Goal: Task Accomplishment & Management: Complete application form

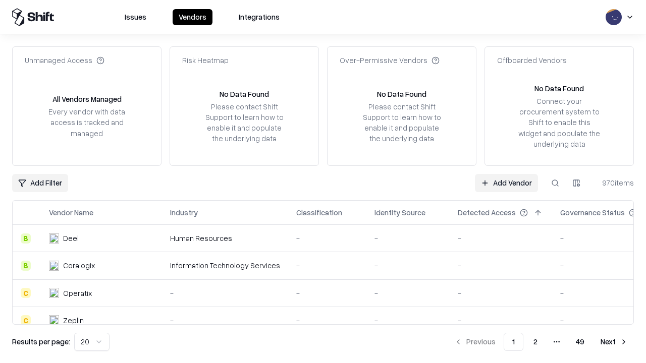
click at [506, 183] on link "Add Vendor" at bounding box center [506, 183] width 63 height 18
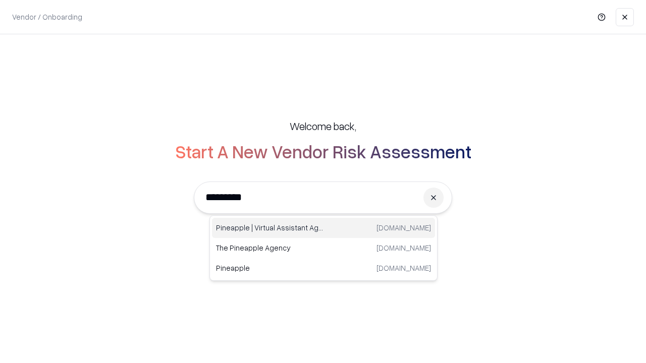
click at [323, 228] on div "Pineapple | Virtual Assistant Agency [DOMAIN_NAME]" at bounding box center [323, 228] width 223 height 20
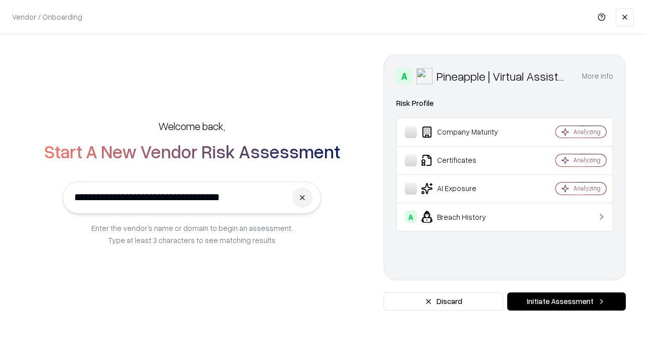
type input "**********"
click at [566, 302] on button "Initiate Assessment" at bounding box center [566, 302] width 119 height 18
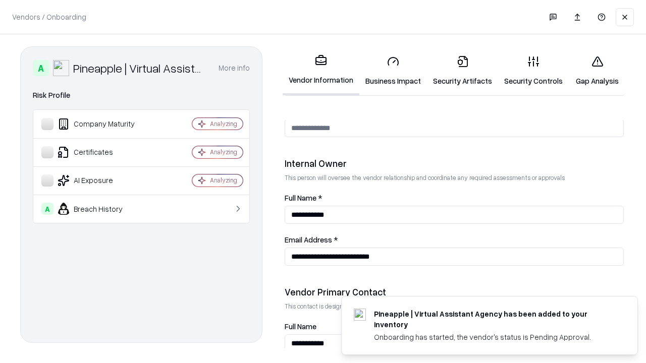
scroll to position [523, 0]
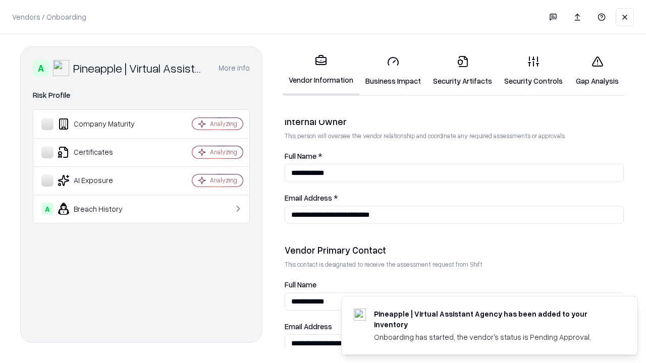
click at [462, 71] on link "Security Artifacts" at bounding box center [462, 70] width 71 height 47
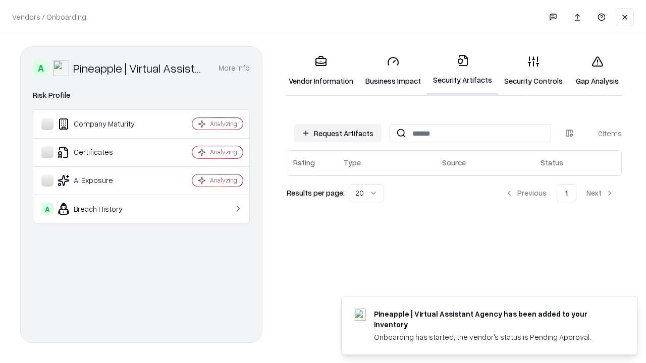
click at [338, 133] on button "Request Artifacts" at bounding box center [338, 133] width 88 height 18
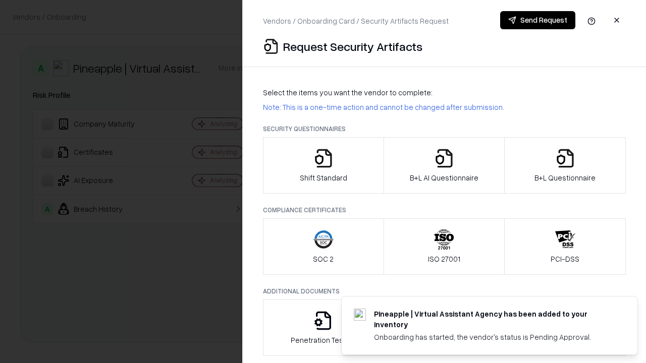
click at [565, 166] on icon "button" at bounding box center [565, 158] width 20 height 20
click at [444, 166] on icon "button" at bounding box center [444, 158] width 20 height 20
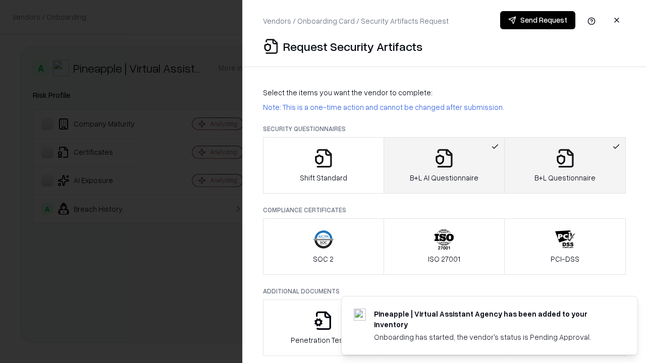
click at [537, 20] on button "Send Request" at bounding box center [537, 20] width 75 height 18
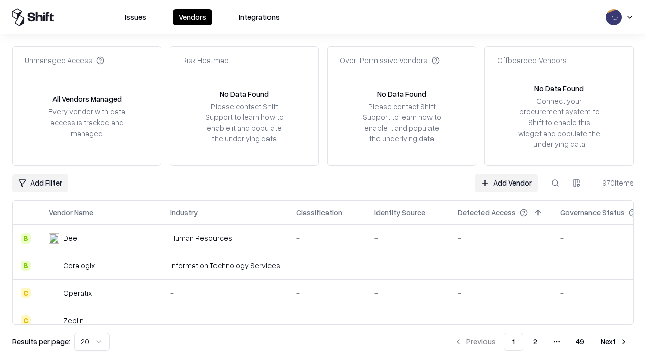
click at [555, 183] on button at bounding box center [555, 183] width 18 height 18
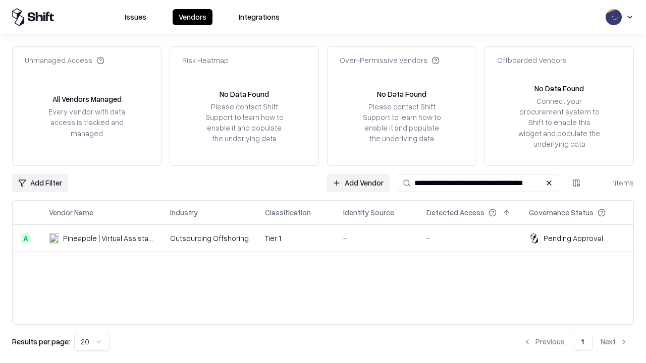
type input "**********"
click at [329, 238] on td "Tier 1" at bounding box center [296, 238] width 78 height 27
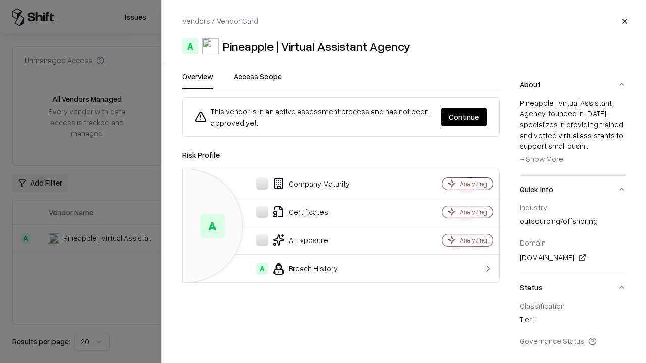
click at [464, 117] on button "Continue" at bounding box center [464, 117] width 46 height 18
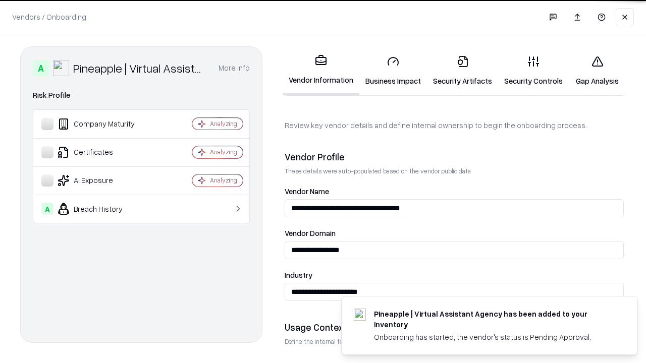
click at [462, 71] on link "Security Artifacts" at bounding box center [462, 70] width 71 height 47
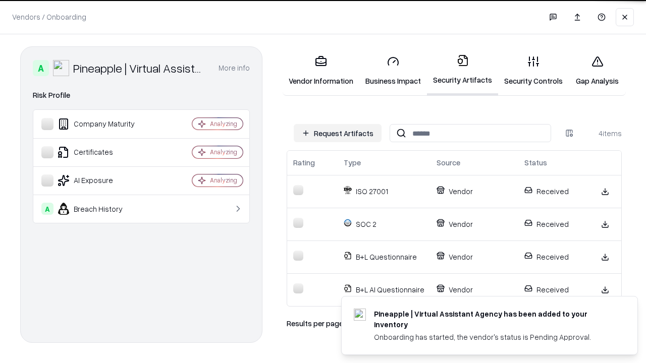
click at [597, 71] on link "Gap Analysis" at bounding box center [597, 70] width 57 height 47
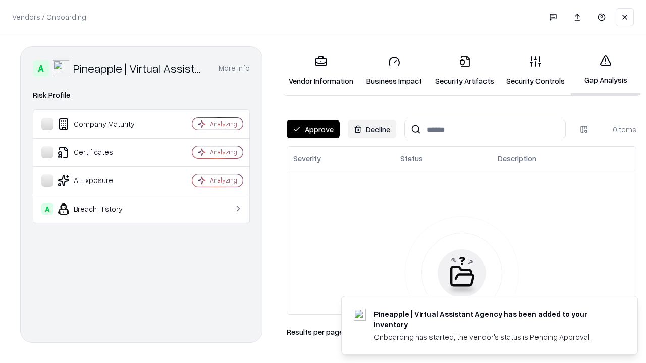
click at [313, 129] on button "Approve" at bounding box center [313, 129] width 53 height 18
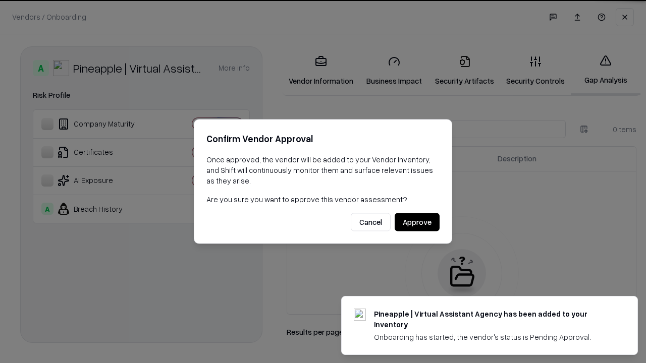
click at [417, 222] on button "Approve" at bounding box center [417, 222] width 45 height 18
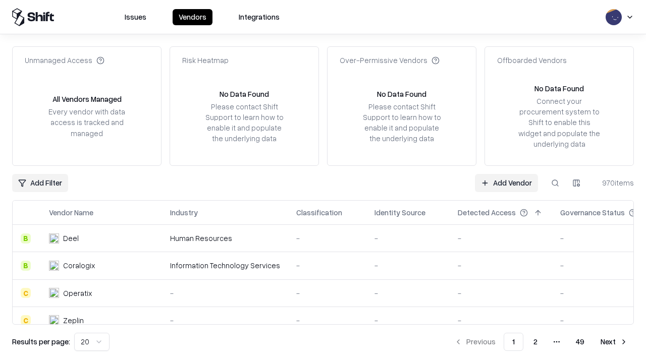
type input "**********"
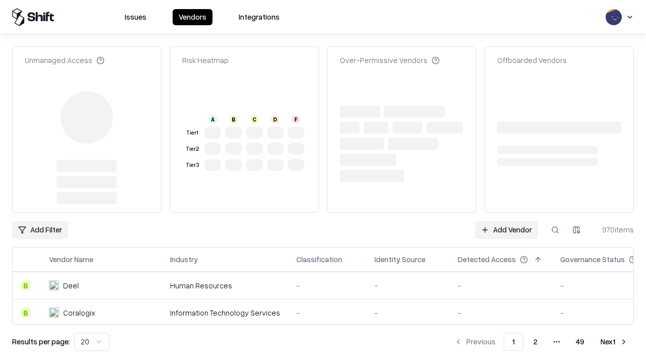
click at [506, 221] on link "Add Vendor" at bounding box center [506, 230] width 63 height 18
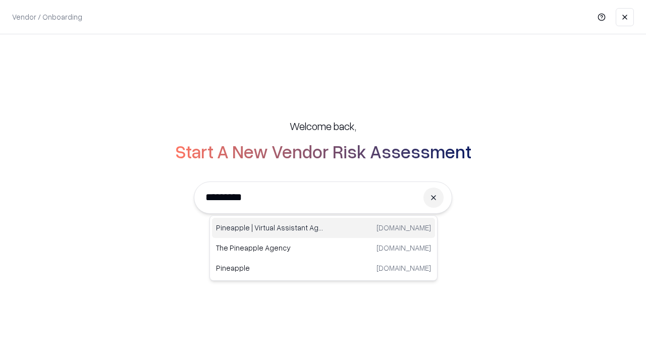
click at [323, 228] on div "Pineapple | Virtual Assistant Agency [DOMAIN_NAME]" at bounding box center [323, 228] width 223 height 20
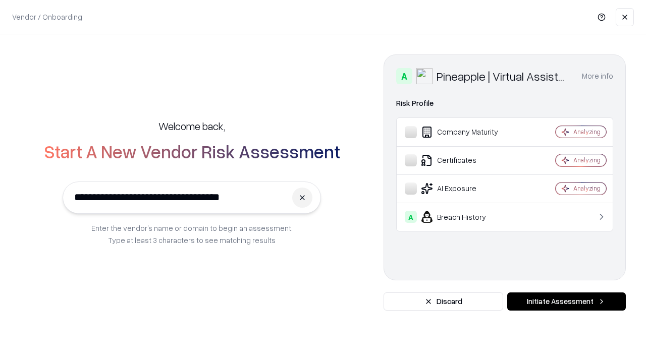
type input "**********"
click at [566, 302] on button "Initiate Assessment" at bounding box center [566, 302] width 119 height 18
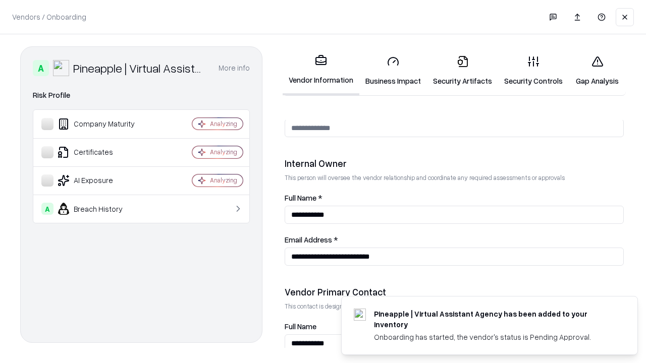
scroll to position [523, 0]
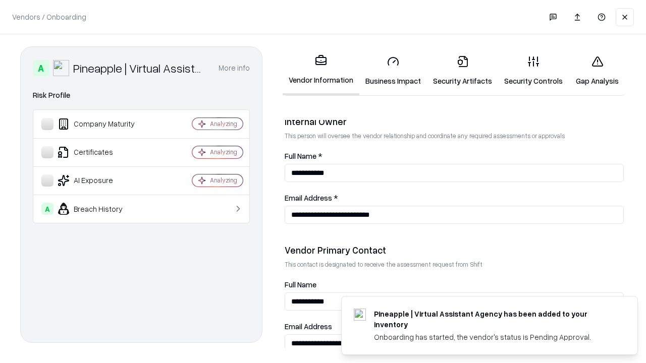
click at [597, 71] on link "Gap Analysis" at bounding box center [597, 70] width 57 height 47
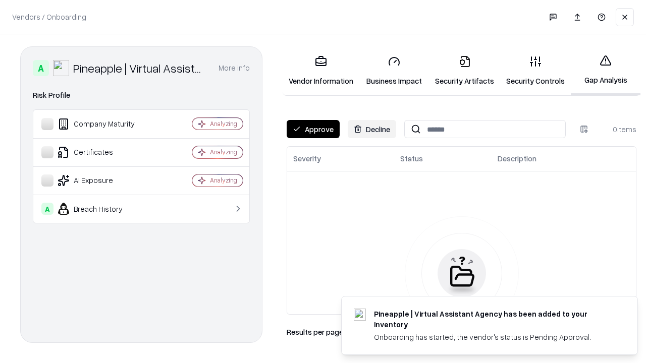
click at [313, 129] on button "Approve" at bounding box center [313, 129] width 53 height 18
